Goal: Transaction & Acquisition: Download file/media

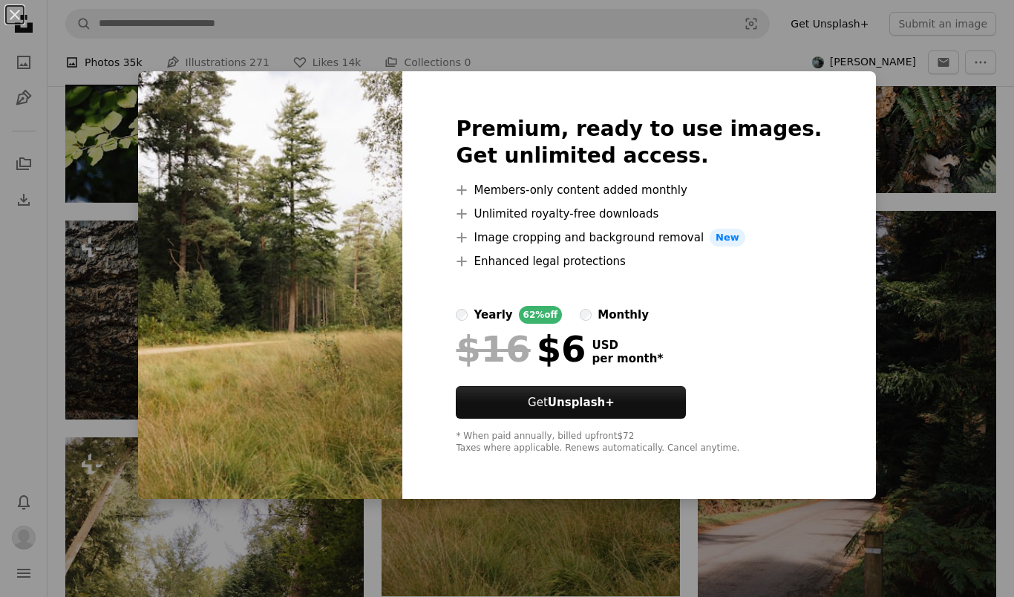
scroll to position [48567, 0]
click at [930, 316] on div "An X shape Premium, ready to use images. Get unlimited access. A plus sign Memb…" at bounding box center [507, 298] width 1014 height 597
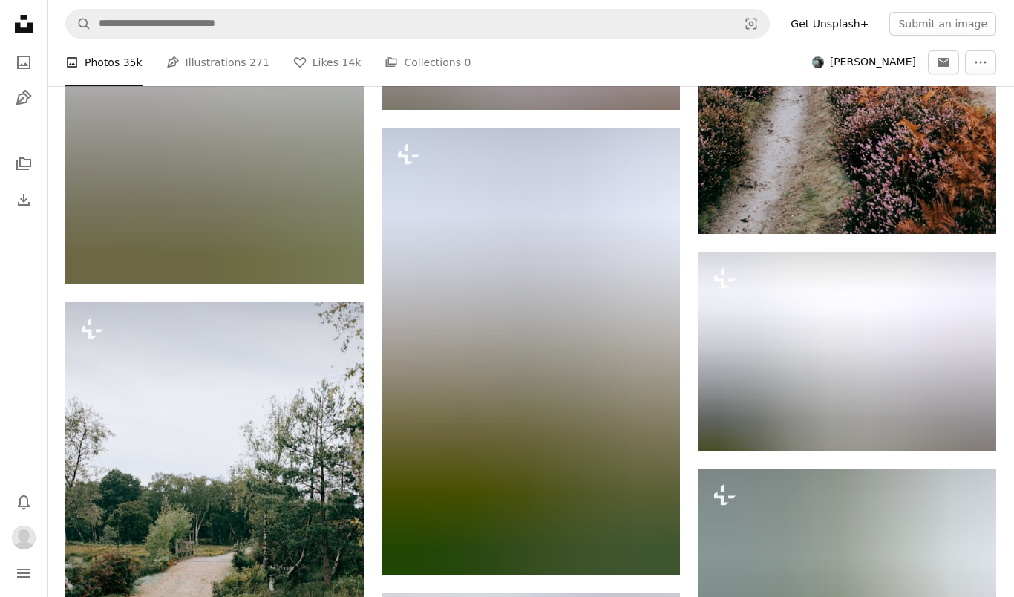
scroll to position [70015, 0]
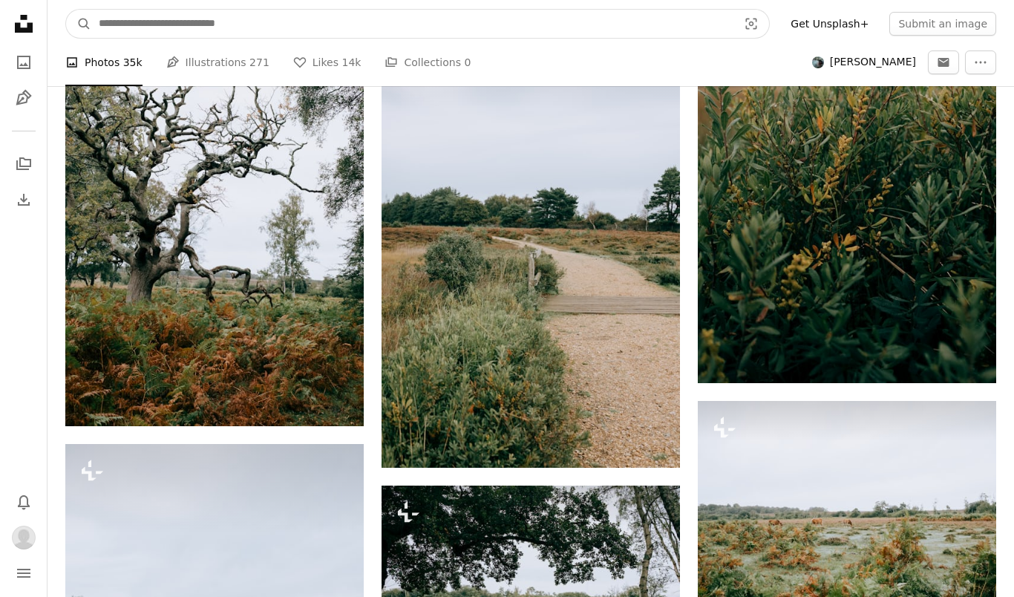
click at [118, 27] on input "Find visuals sitewide" at bounding box center [412, 24] width 642 height 28
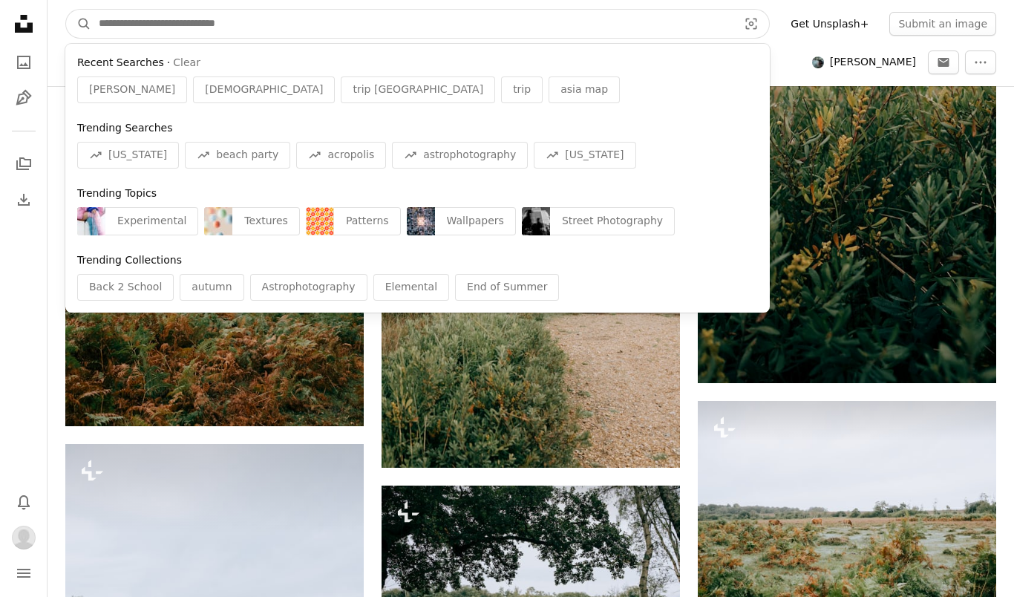
scroll to position [70123, 0]
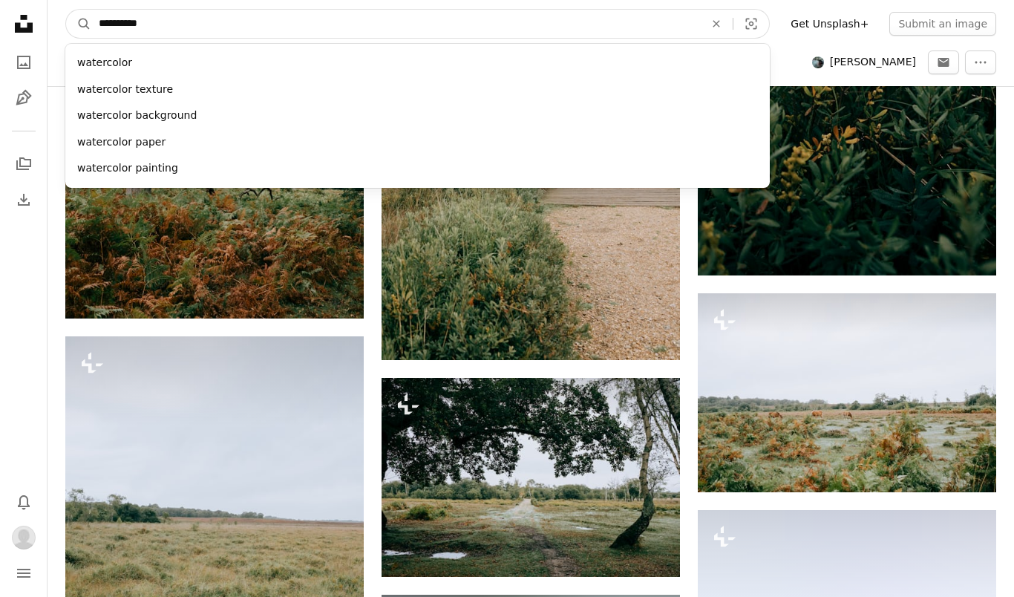
type input "**********"
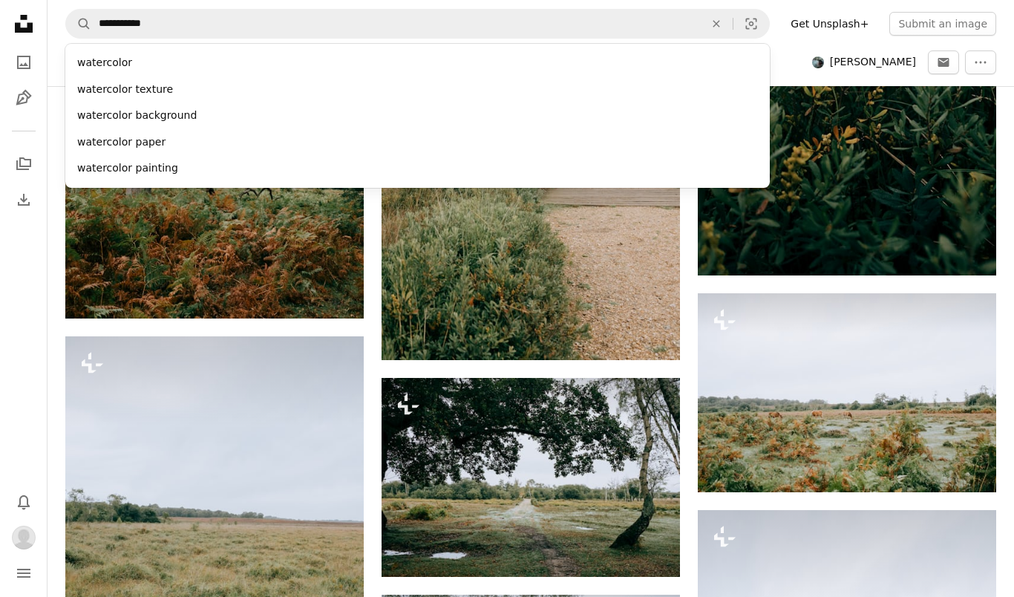
click at [169, 169] on div "watercolor painting" at bounding box center [417, 168] width 705 height 27
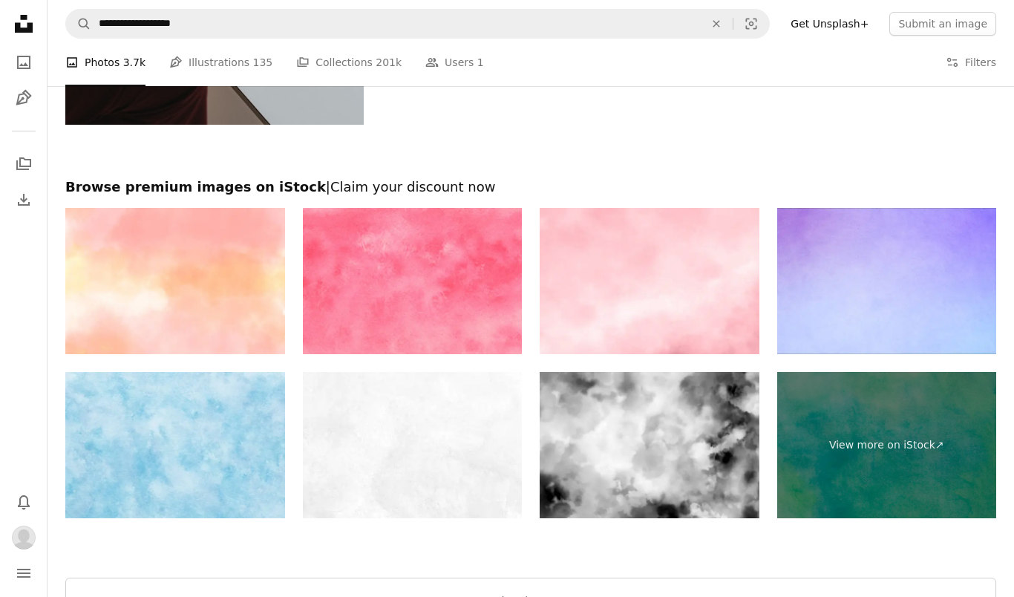
scroll to position [2605, 0]
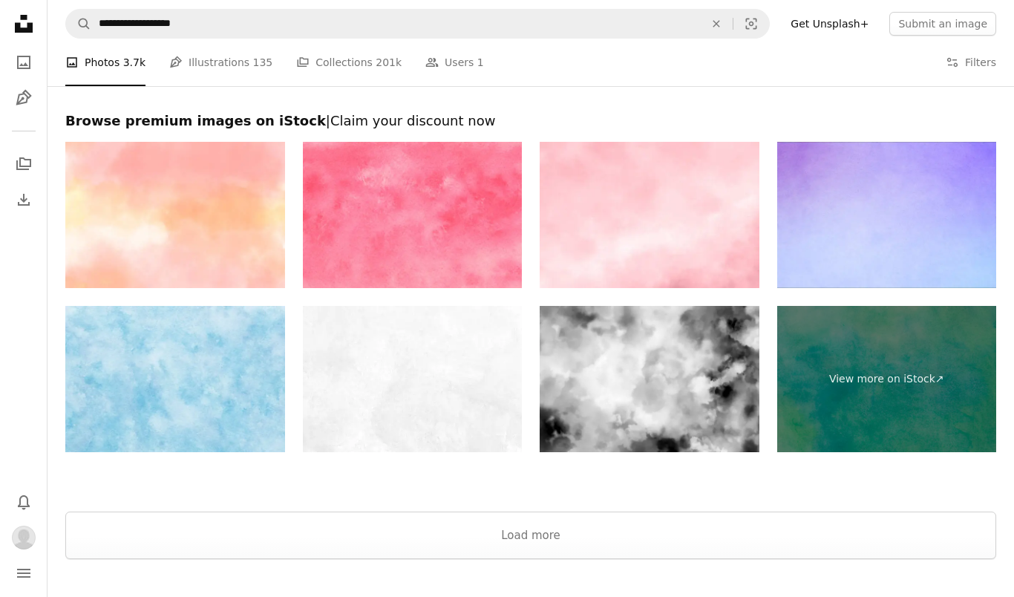
click at [537, 536] on button "Load more" at bounding box center [530, 536] width 931 height 48
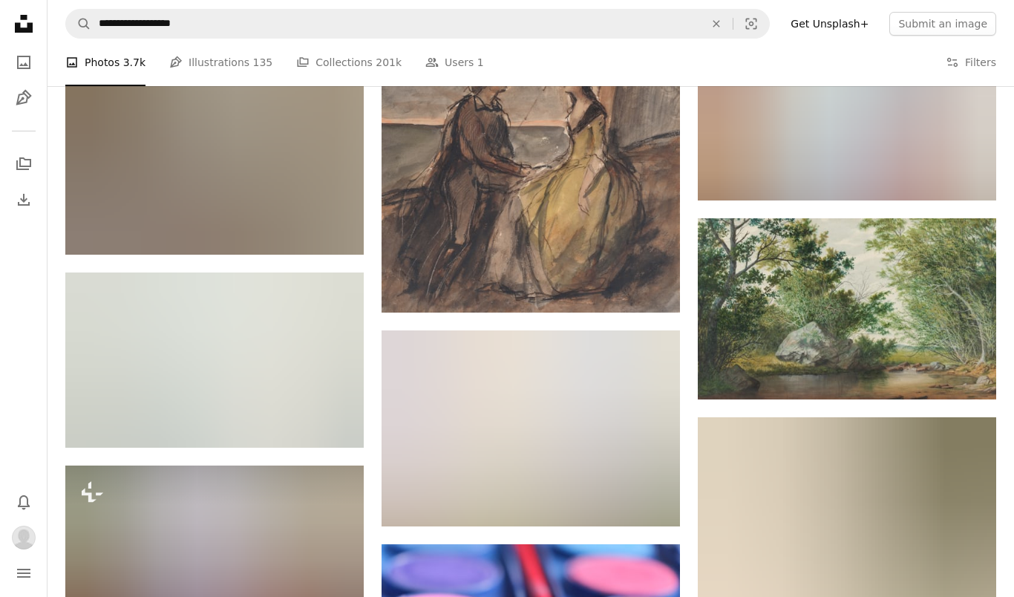
scroll to position [37066, 0]
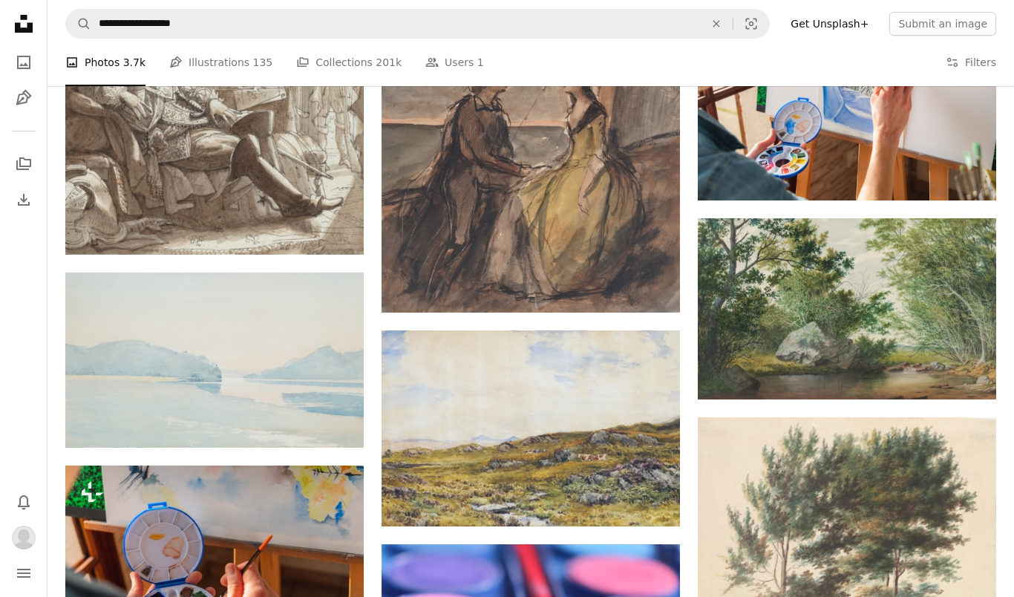
click at [339, 419] on icon "Arrow pointing down" at bounding box center [334, 420] width 12 height 18
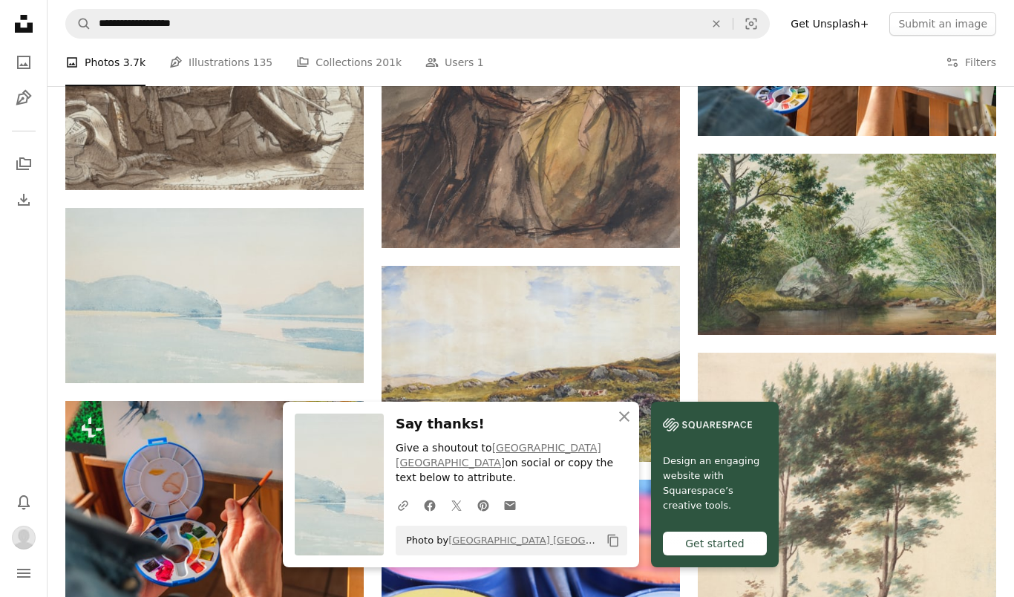
click at [630, 425] on icon "An X shape" at bounding box center [625, 417] width 18 height 18
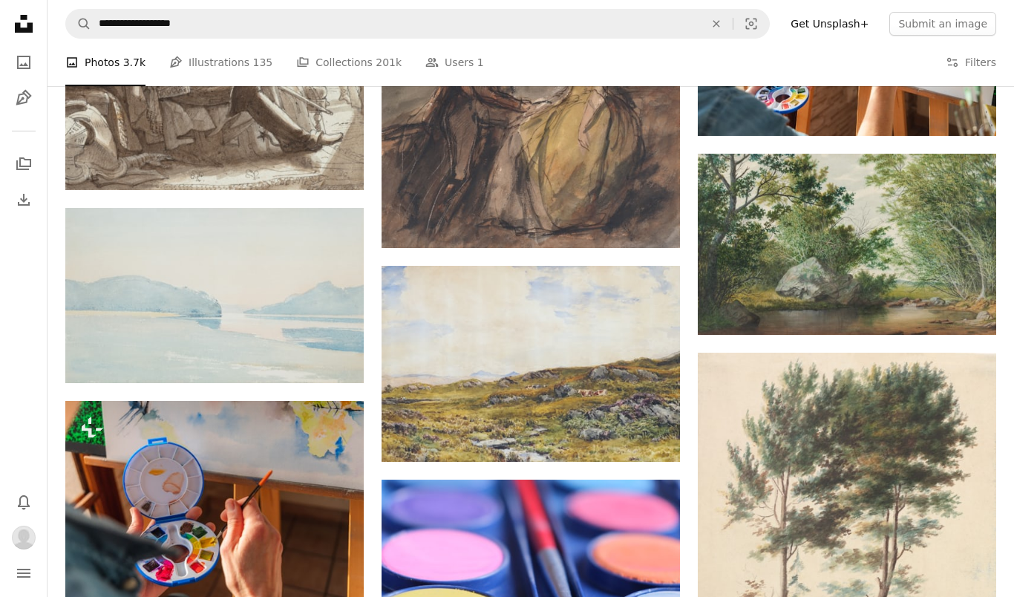
click at [167, 359] on link "[GEOGRAPHIC_DATA] [GEOGRAPHIC_DATA]" at bounding box center [211, 356] width 203 height 15
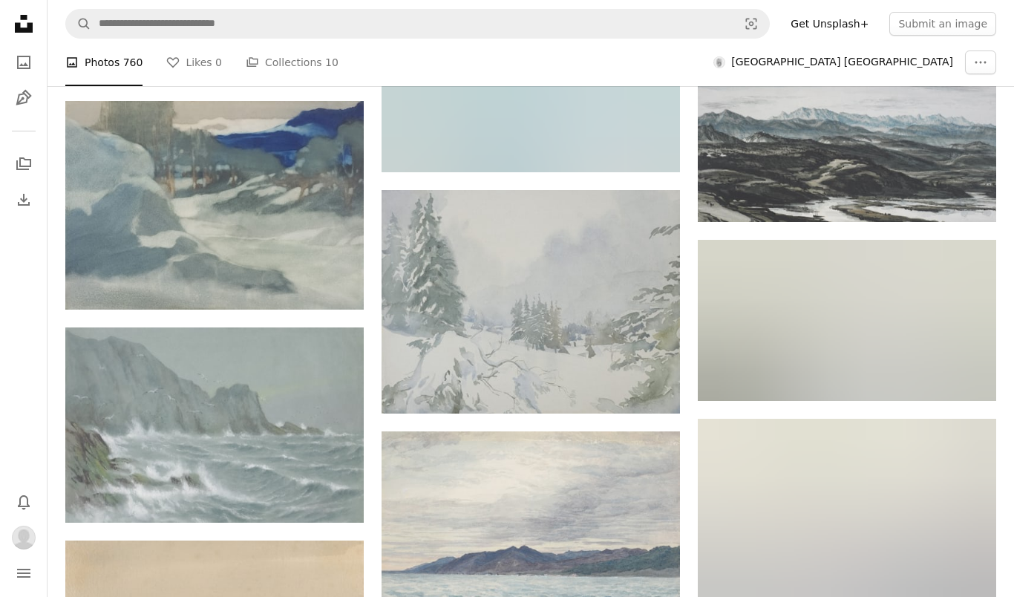
scroll to position [24813, 0]
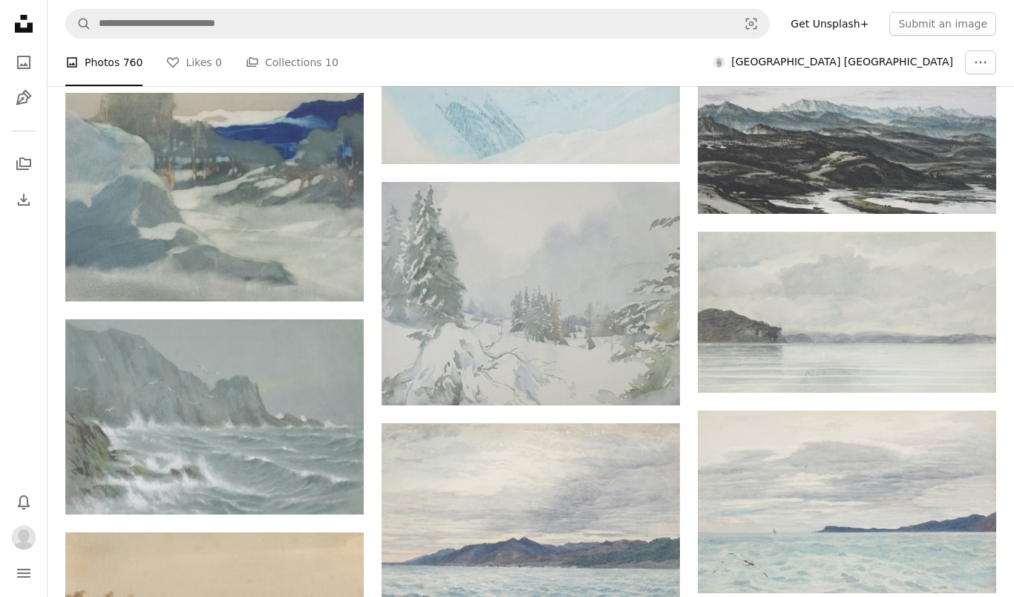
click at [877, 321] on img at bounding box center [847, 312] width 298 height 161
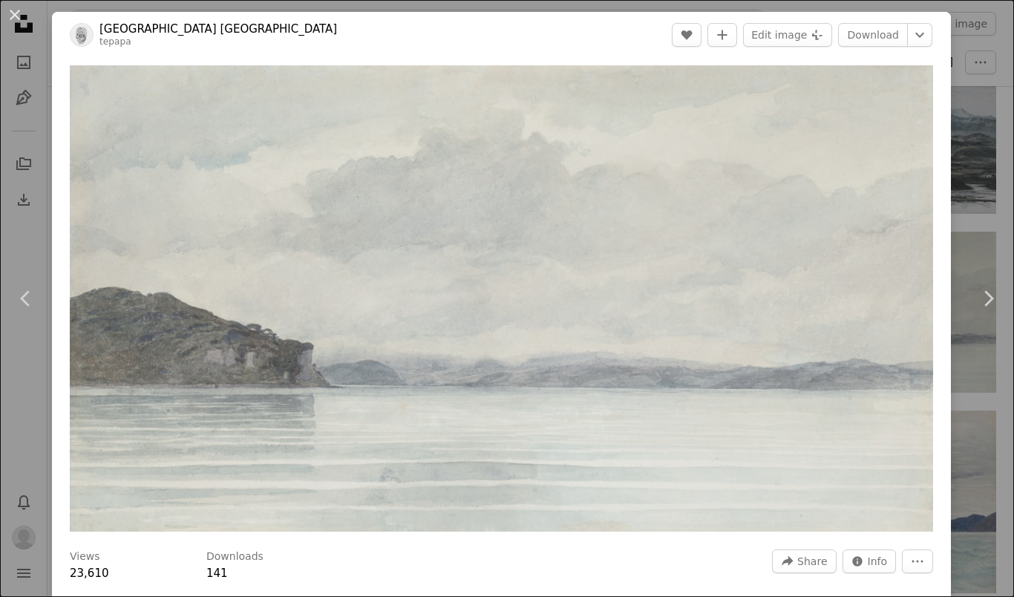
click at [876, 39] on link "Download" at bounding box center [873, 35] width 70 height 24
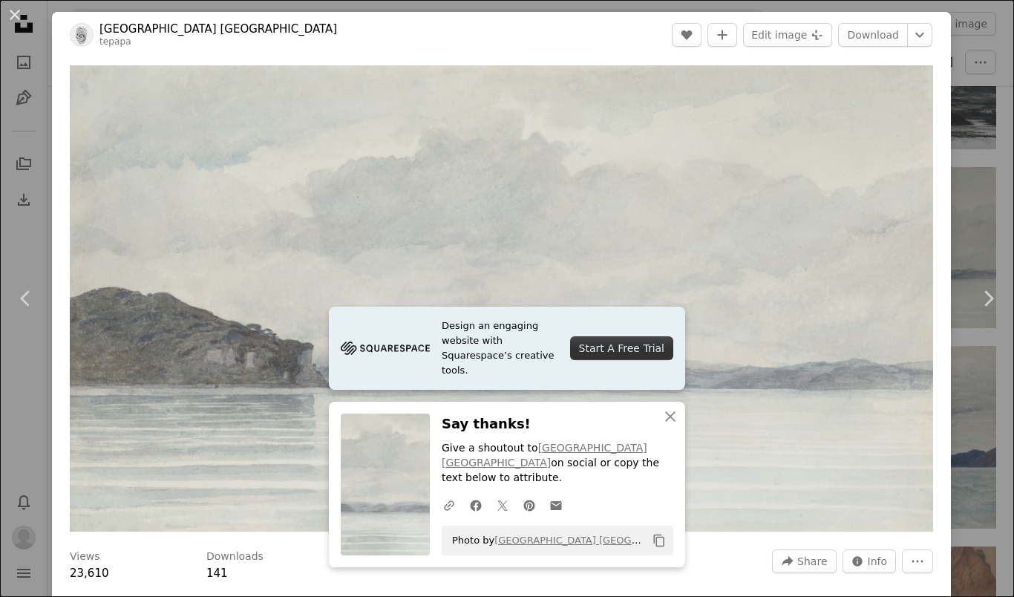
click at [669, 422] on icon "button" at bounding box center [670, 416] width 10 height 10
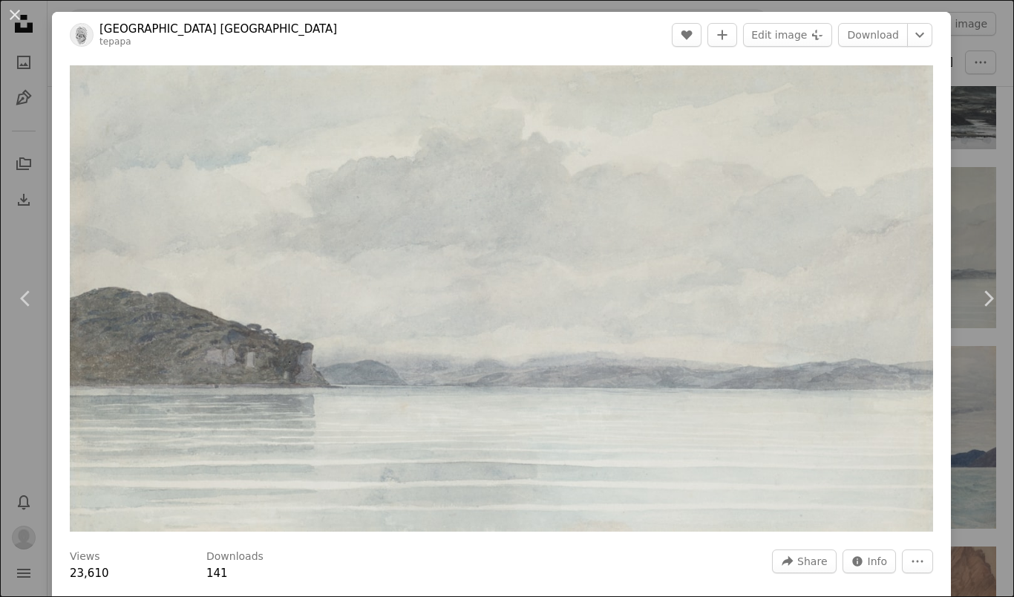
click at [970, 76] on div "An X shape Chevron left Chevron right Museum of [GEOGRAPHIC_DATA] Te Papa Tonga…" at bounding box center [507, 298] width 1014 height 597
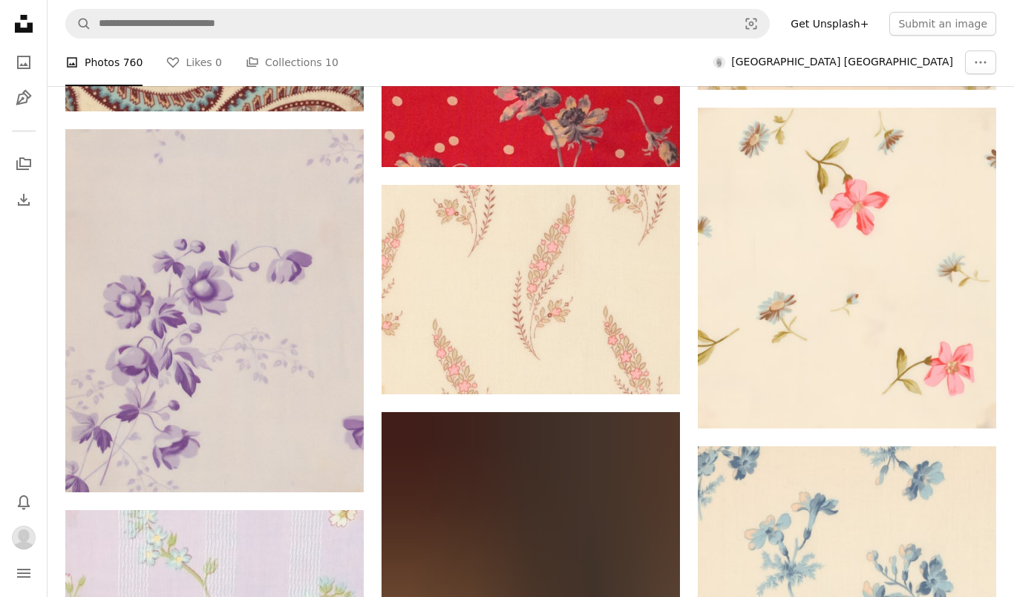
scroll to position [28676, 0]
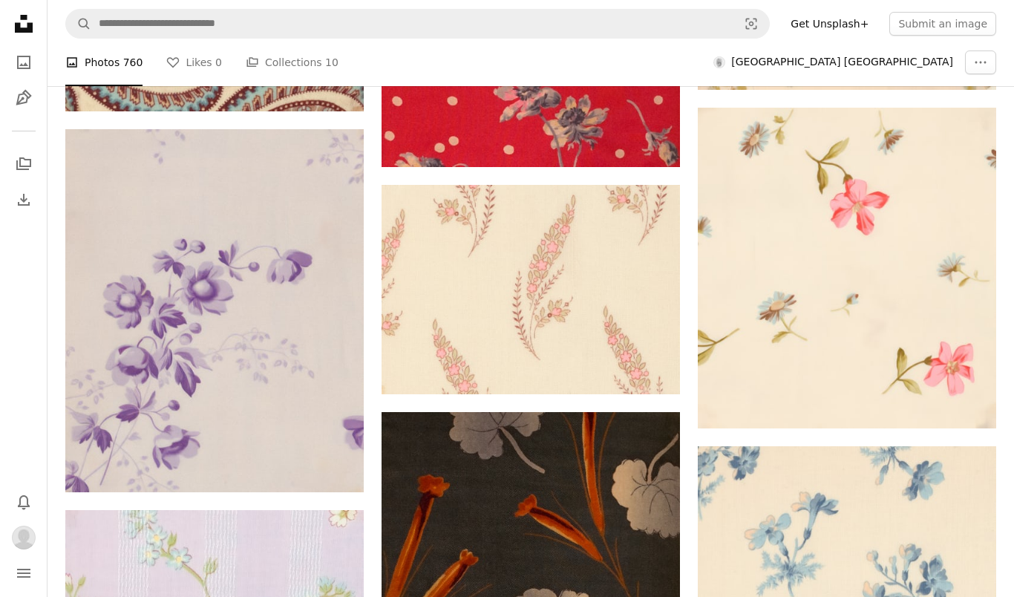
click at [978, 470] on button "A plus sign" at bounding box center [967, 473] width 30 height 24
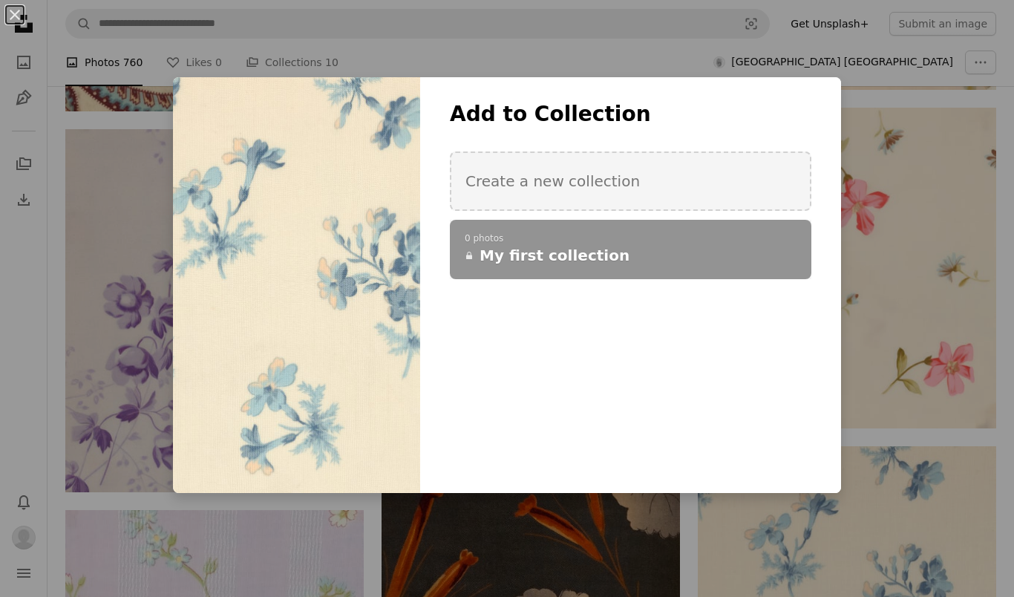
click at [967, 396] on div "An X shape Add to Collection Create a new collection A checkmark A plus sign 0 …" at bounding box center [507, 298] width 1014 height 597
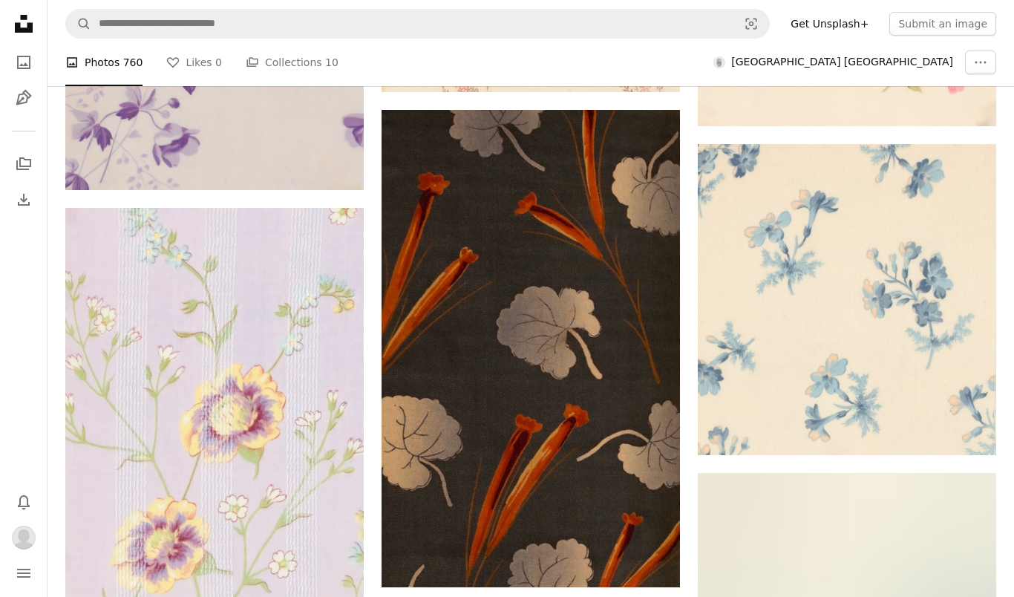
scroll to position [28979, 0]
click at [956, 429] on link "Arrow pointing down" at bounding box center [967, 429] width 30 height 24
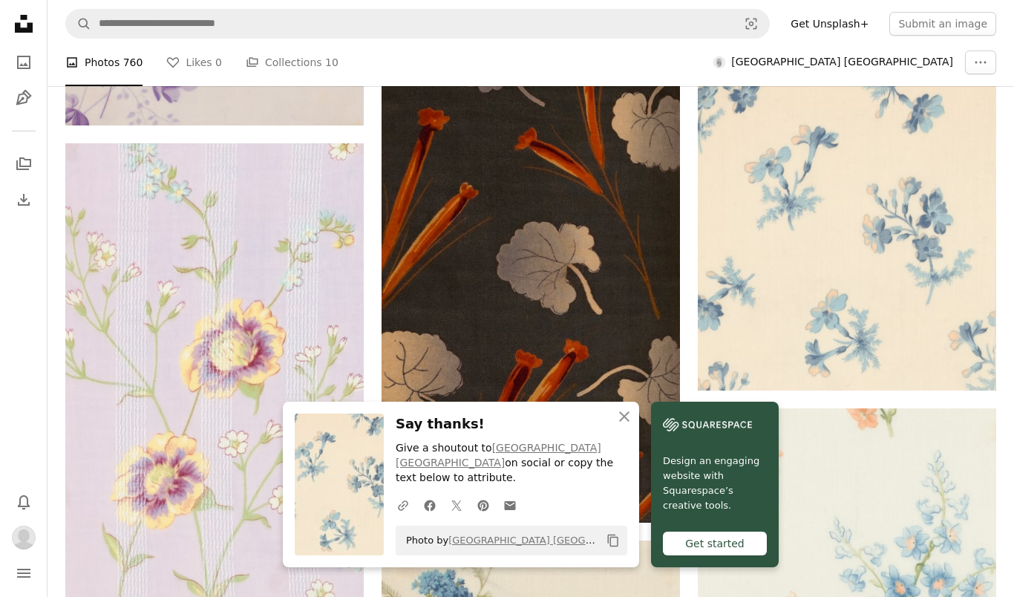
click at [629, 425] on icon "An X shape" at bounding box center [625, 417] width 18 height 18
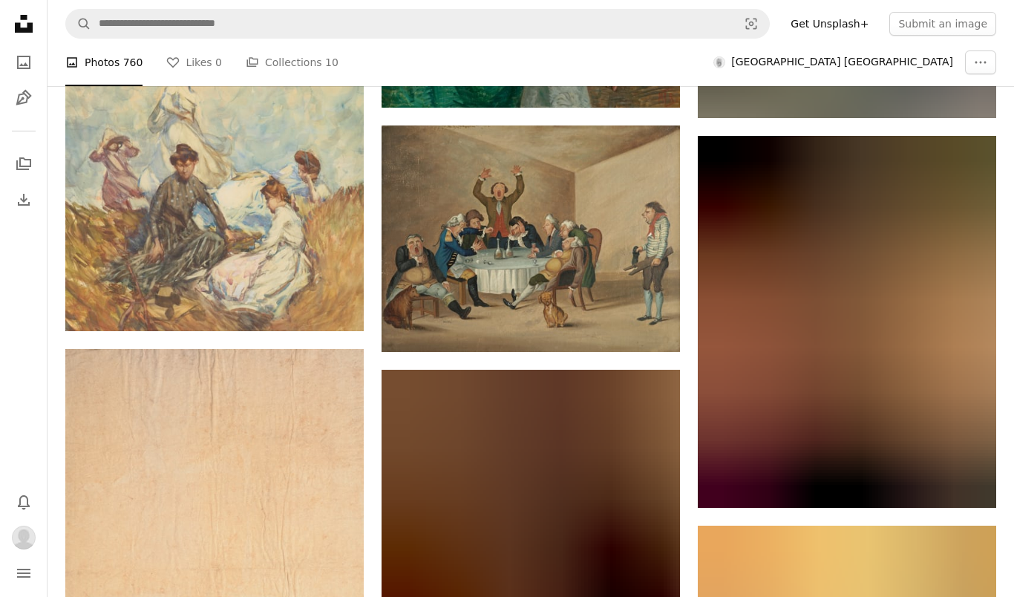
scroll to position [77564, 0]
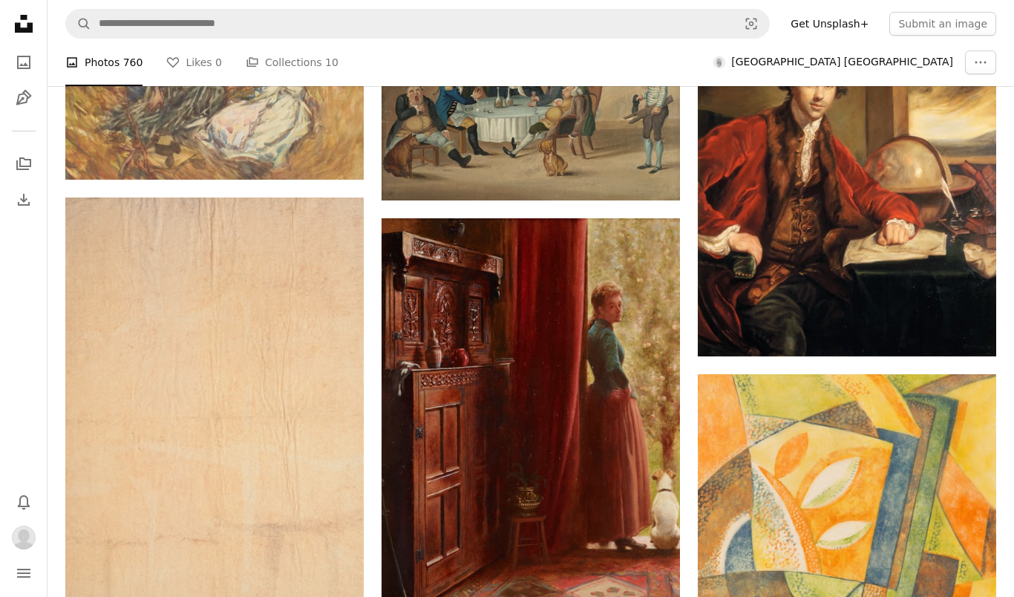
click at [186, 507] on img at bounding box center [214, 421] width 298 height 448
